Goal: Check status: Check status

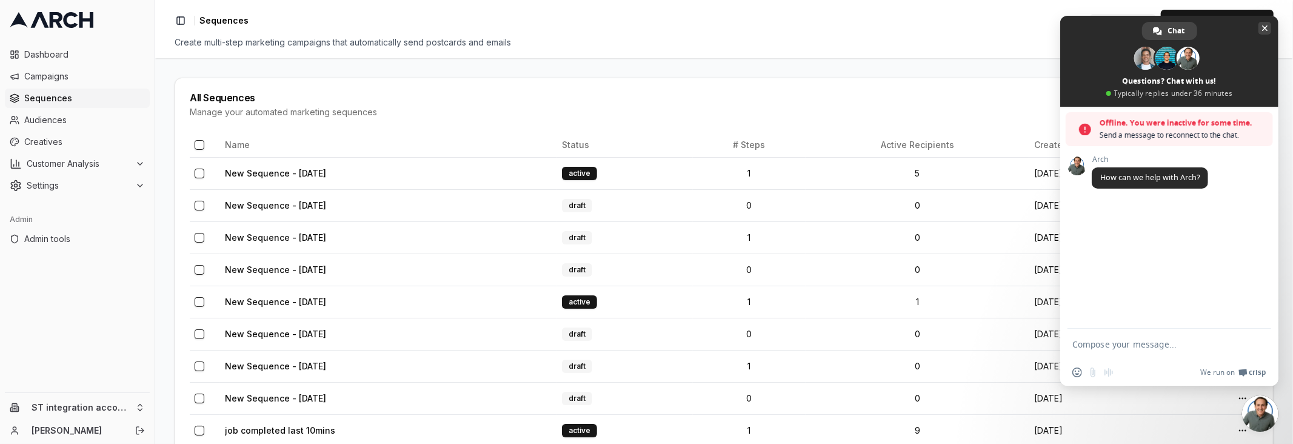
click at [1260, 32] on span "Close chat" at bounding box center [1265, 28] width 13 height 13
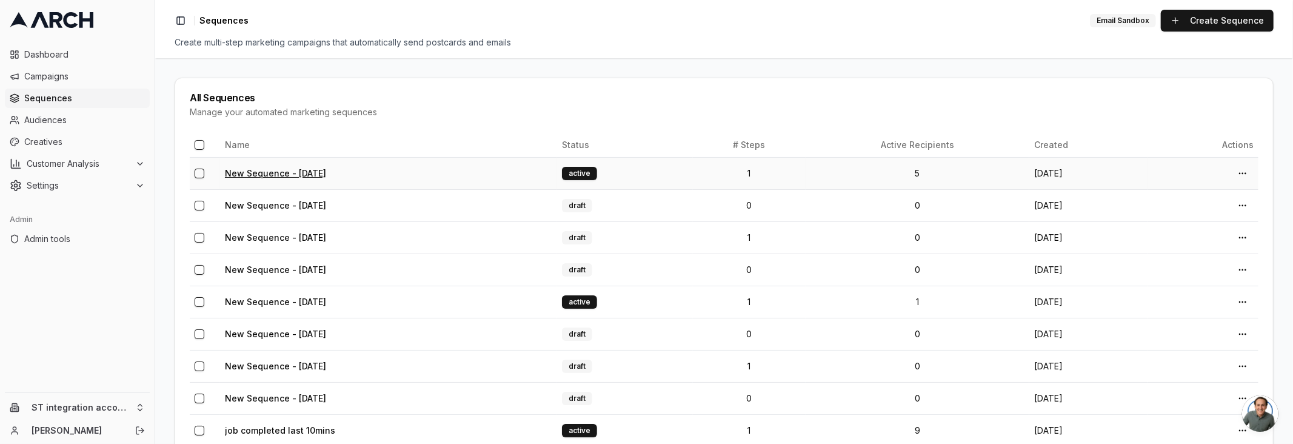
drag, startPoint x: 337, startPoint y: 171, endPoint x: 358, endPoint y: 174, distance: 20.8
click at [326, 171] on link "New Sequence - [DATE]" at bounding box center [275, 173] width 101 height 10
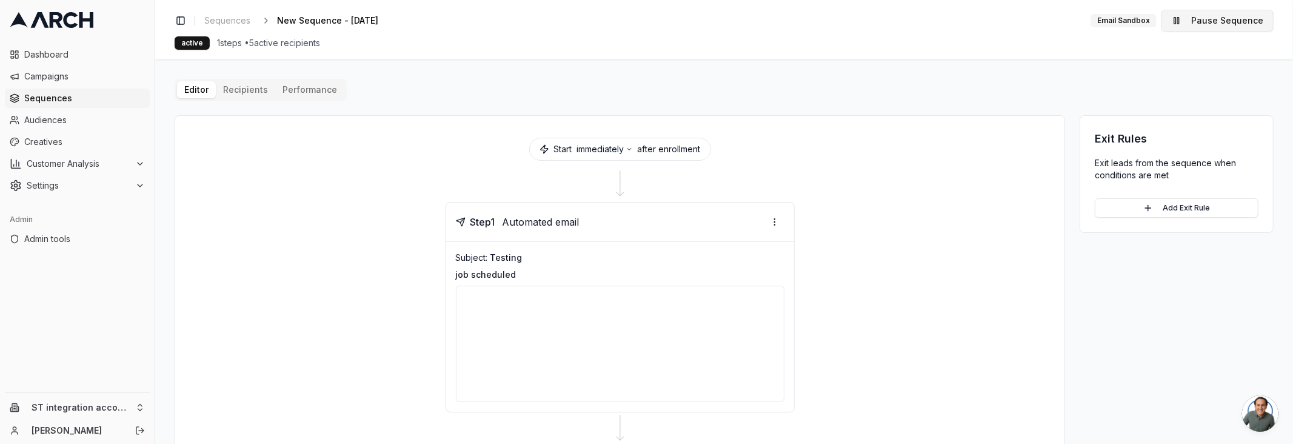
click at [1186, 24] on button "Pause Sequence" at bounding box center [1218, 21] width 112 height 22
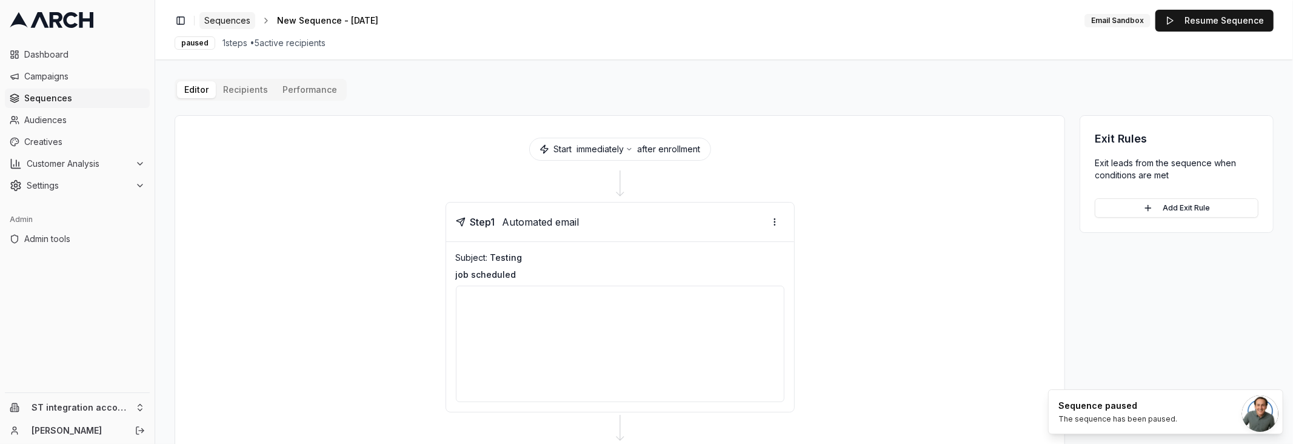
click at [236, 21] on span "Sequences" at bounding box center [227, 21] width 46 height 12
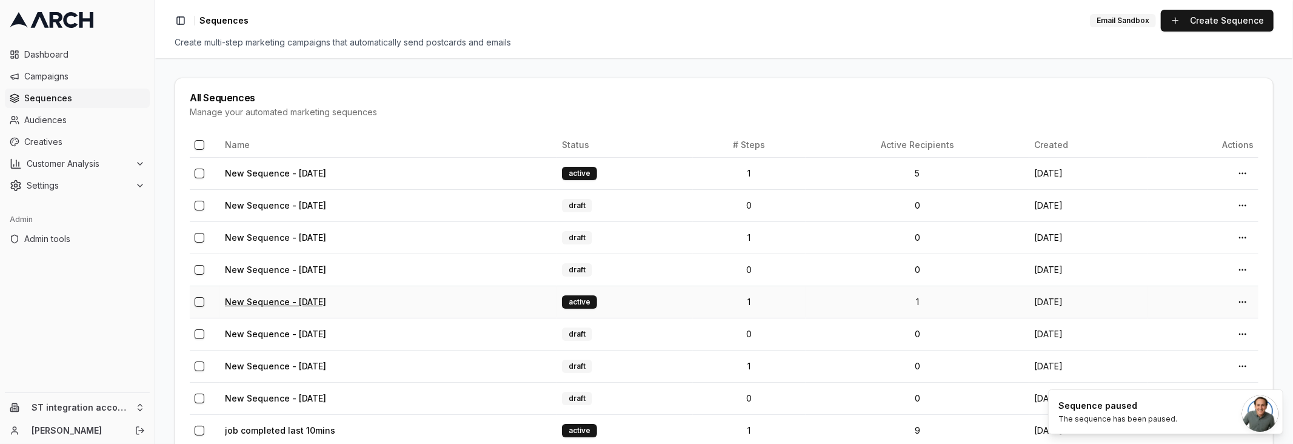
click at [285, 296] on link "New Sequence - [DATE]" at bounding box center [275, 301] width 101 height 10
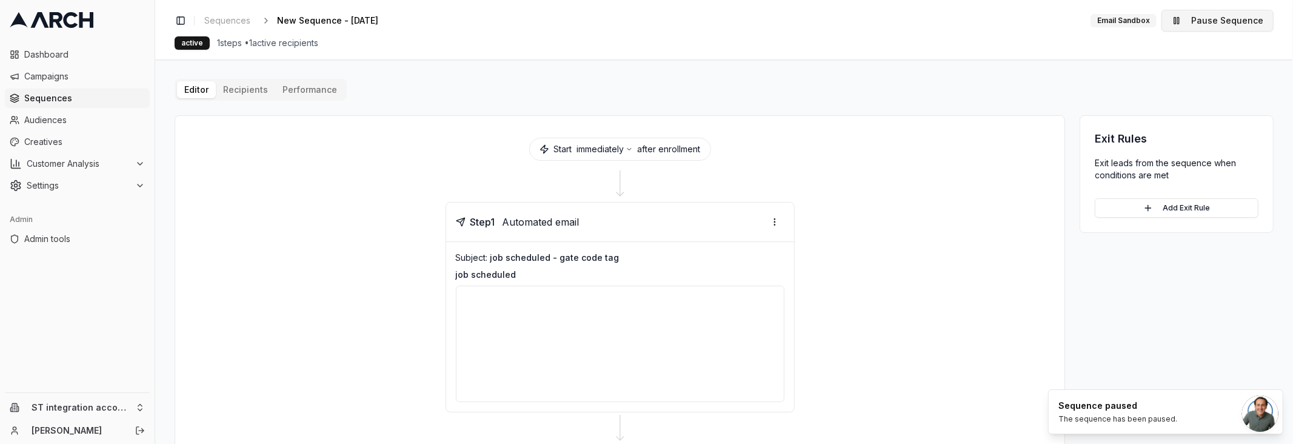
click at [1223, 20] on button "Pause Sequence" at bounding box center [1218, 21] width 112 height 22
click at [235, 20] on span "Sequences" at bounding box center [227, 21] width 46 height 12
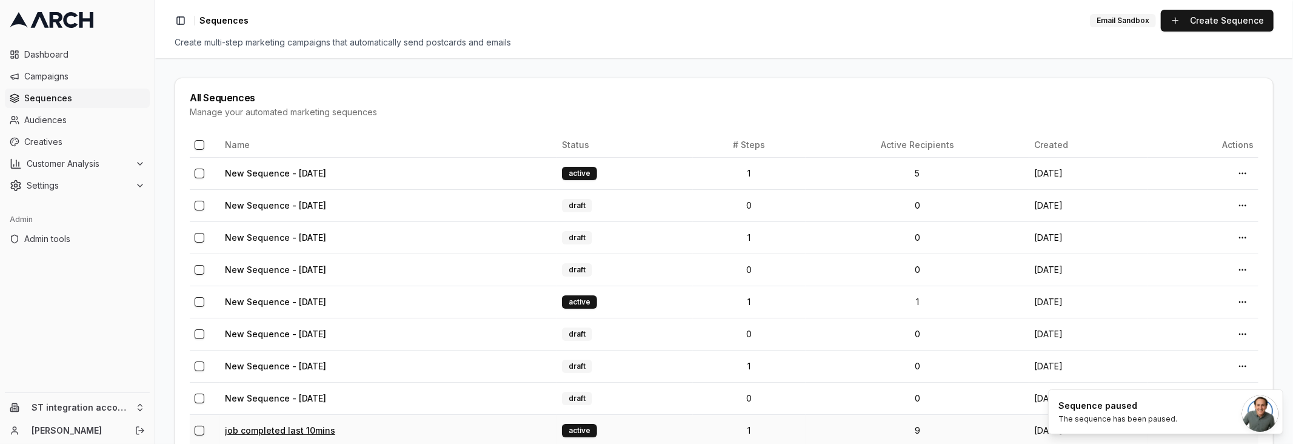
click at [283, 427] on link "job completed last 10mins" at bounding box center [280, 430] width 110 height 10
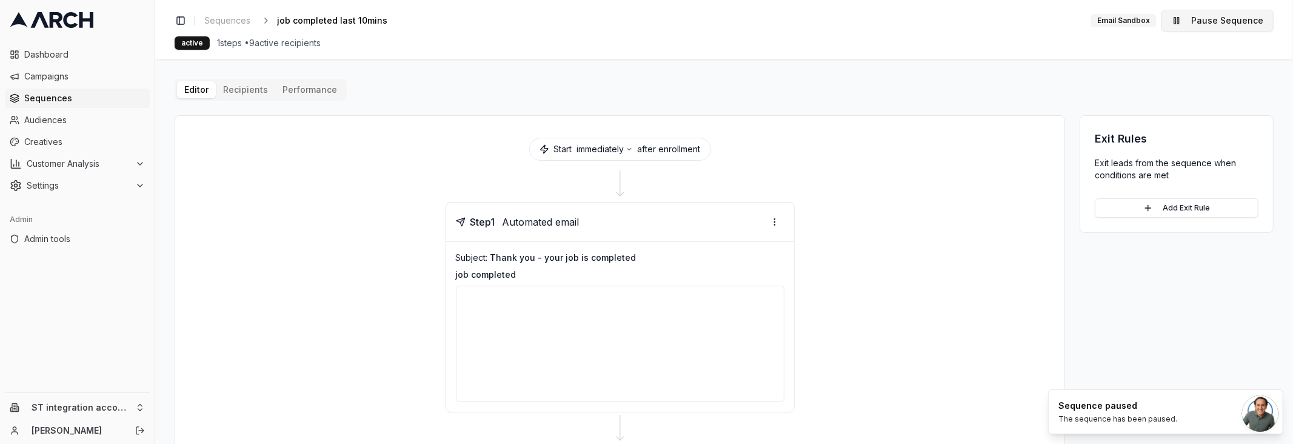
click at [1205, 27] on button "Pause Sequence" at bounding box center [1218, 21] width 112 height 22
click at [235, 15] on span "Sequences" at bounding box center [227, 21] width 46 height 12
